Goal: Task Accomplishment & Management: Use online tool/utility

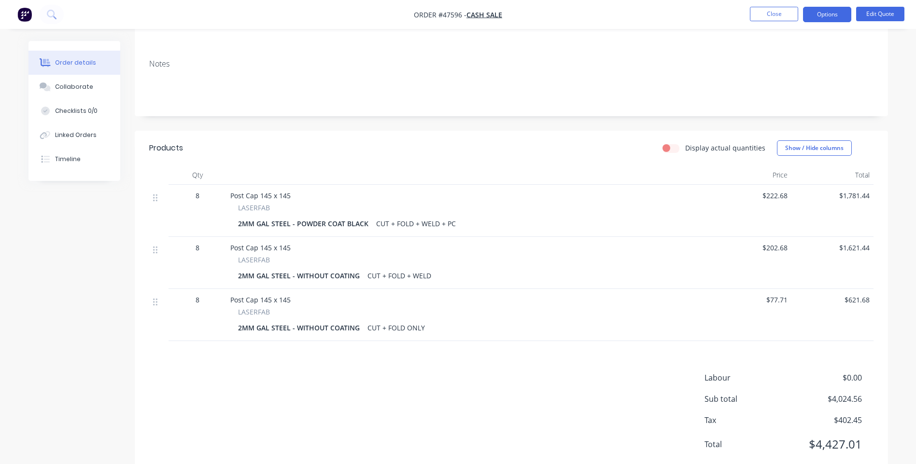
scroll to position [145, 0]
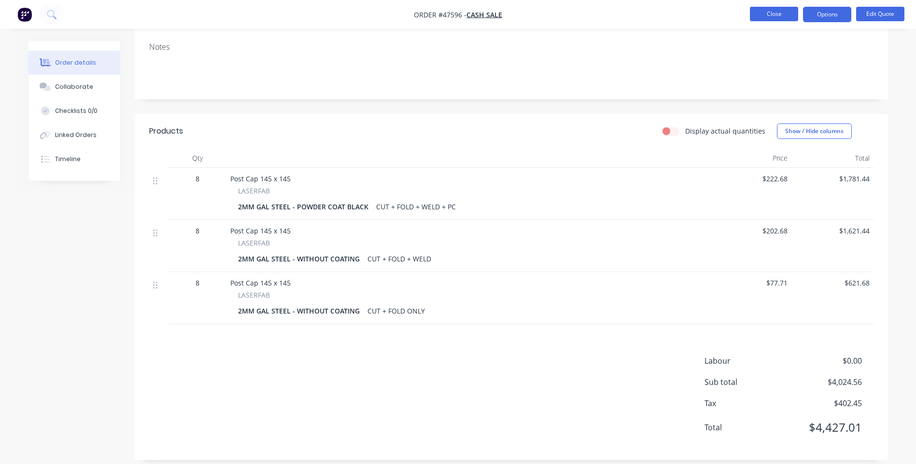
click at [759, 20] on button "Close" at bounding box center [774, 14] width 48 height 14
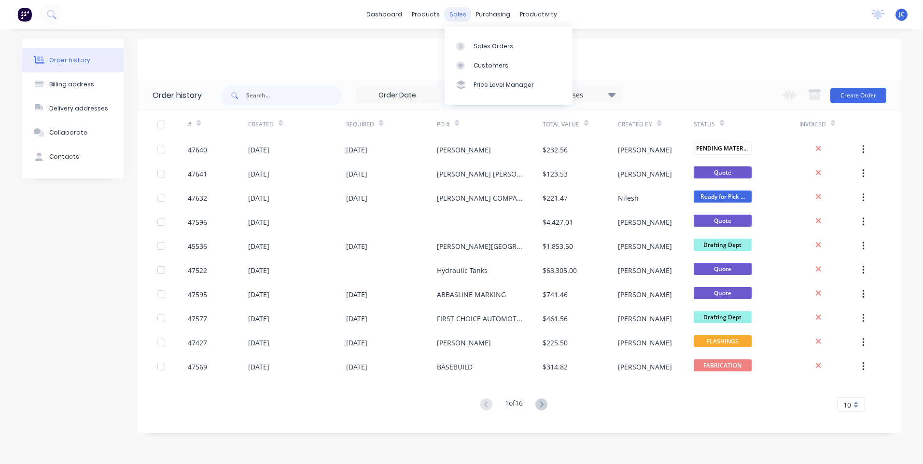
click at [464, 15] on div "sales" at bounding box center [458, 14] width 27 height 14
click at [477, 42] on div "Sales Orders" at bounding box center [494, 46] width 40 height 9
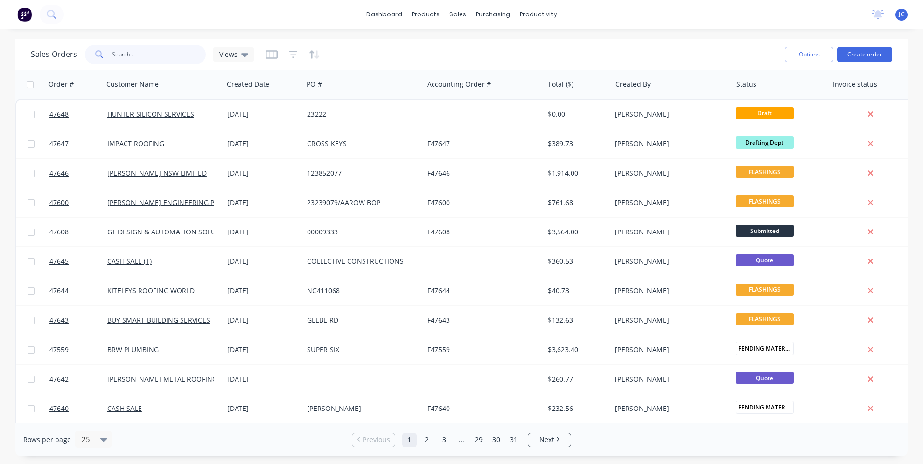
click at [145, 53] on input "text" at bounding box center [159, 54] width 94 height 19
click at [531, 14] on div "productivity" at bounding box center [538, 14] width 47 height 14
click at [553, 42] on div "Workflow" at bounding box center [555, 46] width 29 height 9
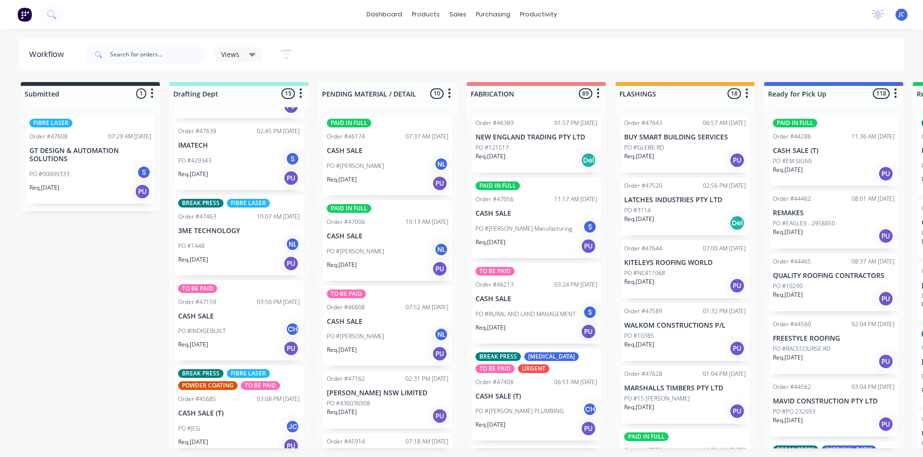
scroll to position [402, 0]
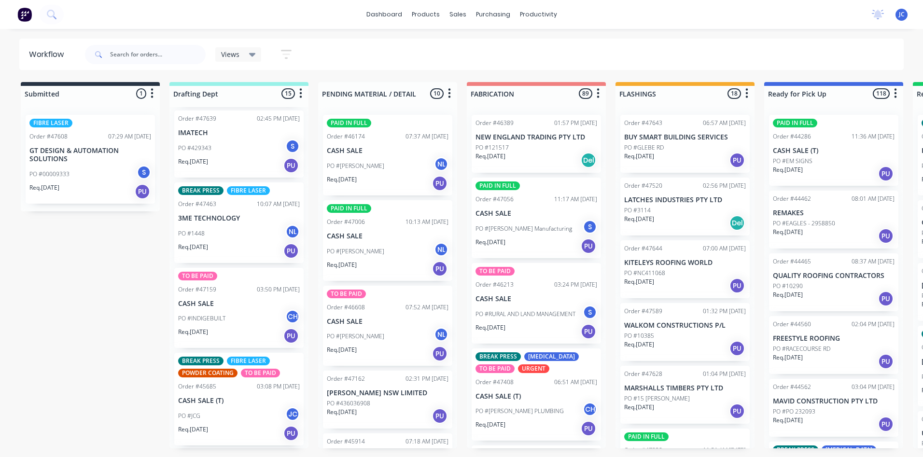
click at [258, 225] on div "PO #1448 NL" at bounding box center [239, 234] width 122 height 18
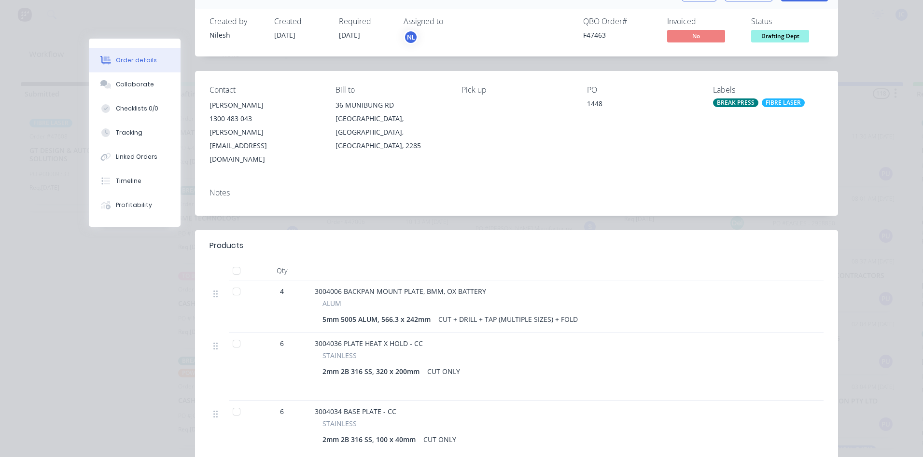
scroll to position [0, 0]
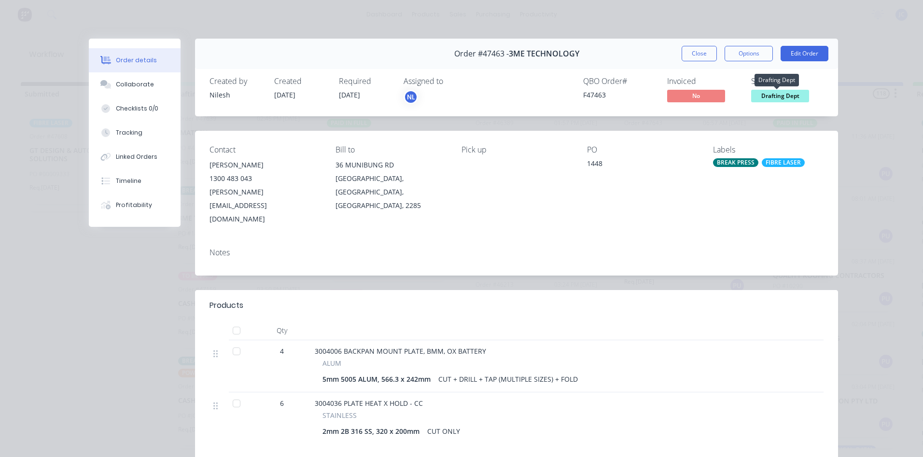
click at [768, 96] on span "Drafting Dept" at bounding box center [780, 96] width 58 height 12
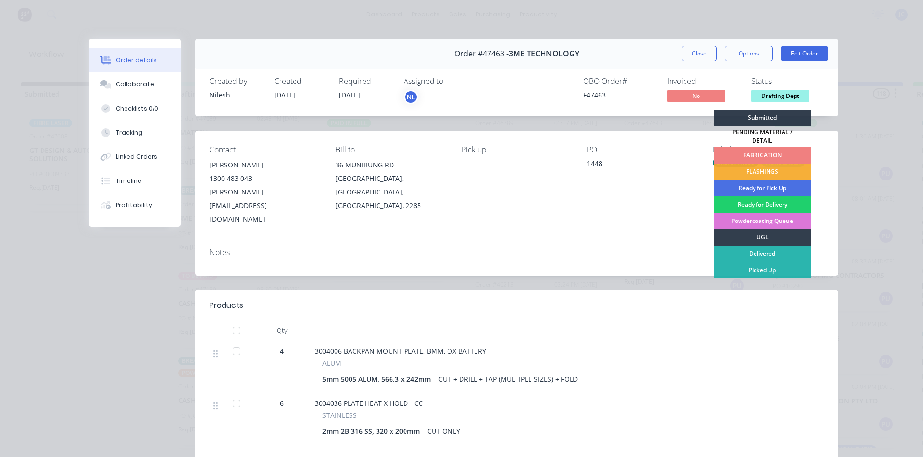
click at [757, 147] on div "FABRICATION" at bounding box center [762, 155] width 97 height 16
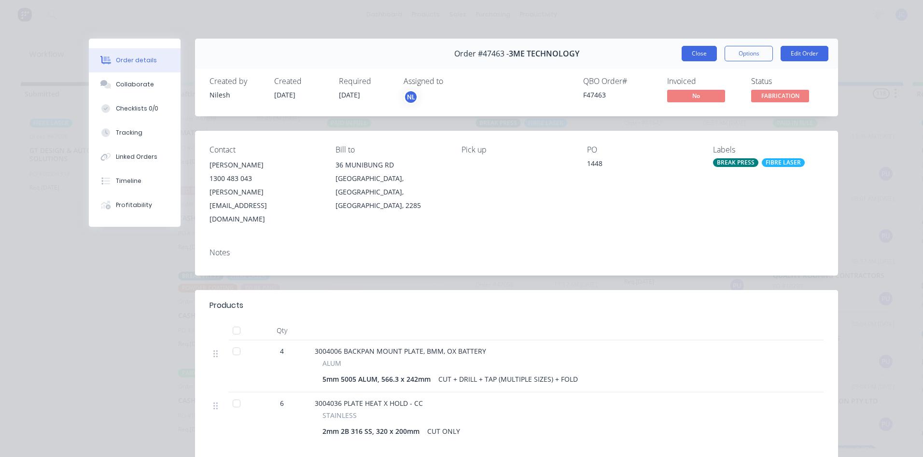
click at [700, 54] on button "Close" at bounding box center [699, 53] width 35 height 15
